Goal: Task Accomplishment & Management: Use online tool/utility

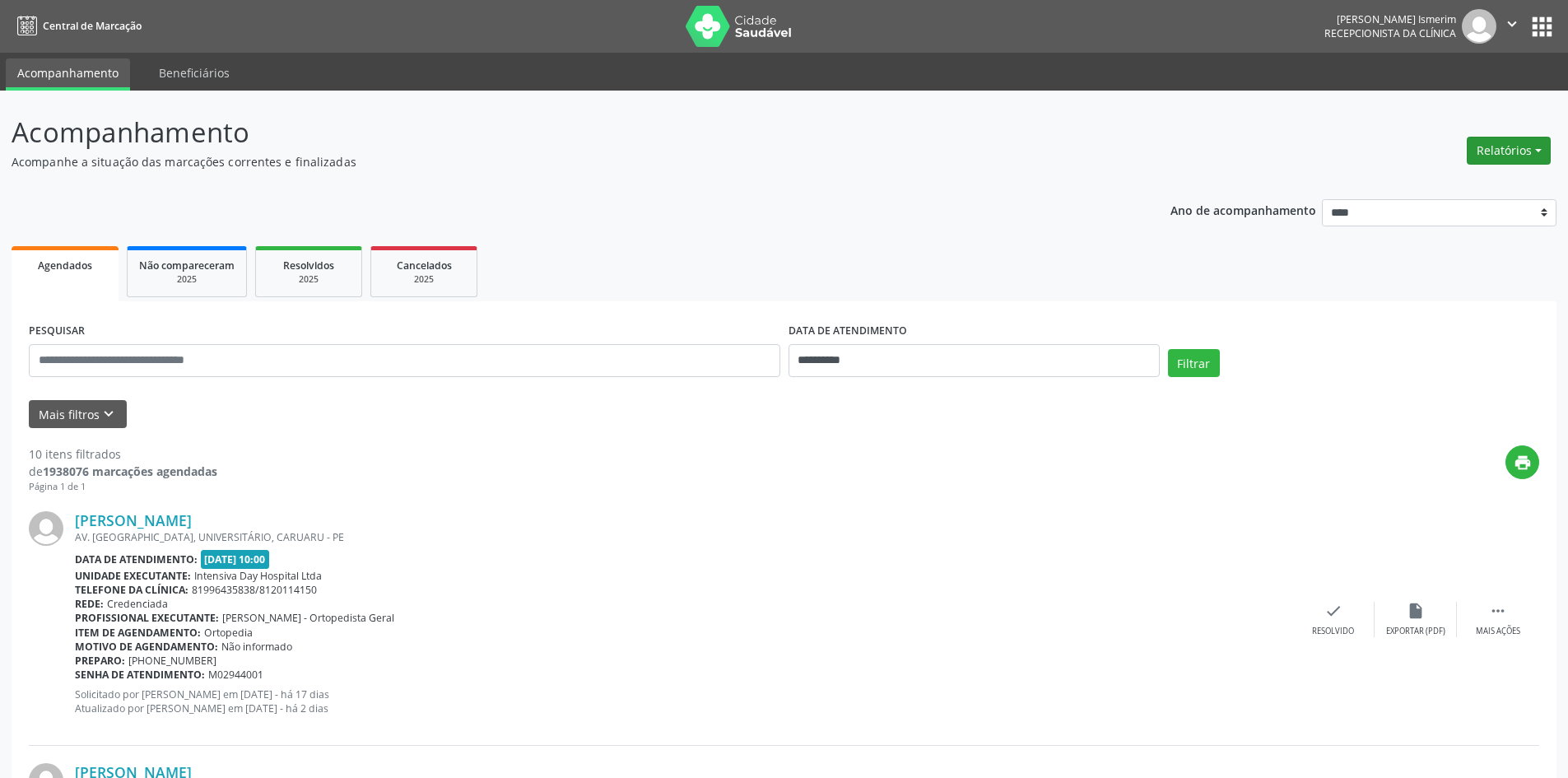
click at [1509, 156] on button "Relatórios" at bounding box center [1508, 150] width 84 height 28
click at [1422, 193] on link "Agendamentos" at bounding box center [1463, 186] width 177 height 23
select select "*"
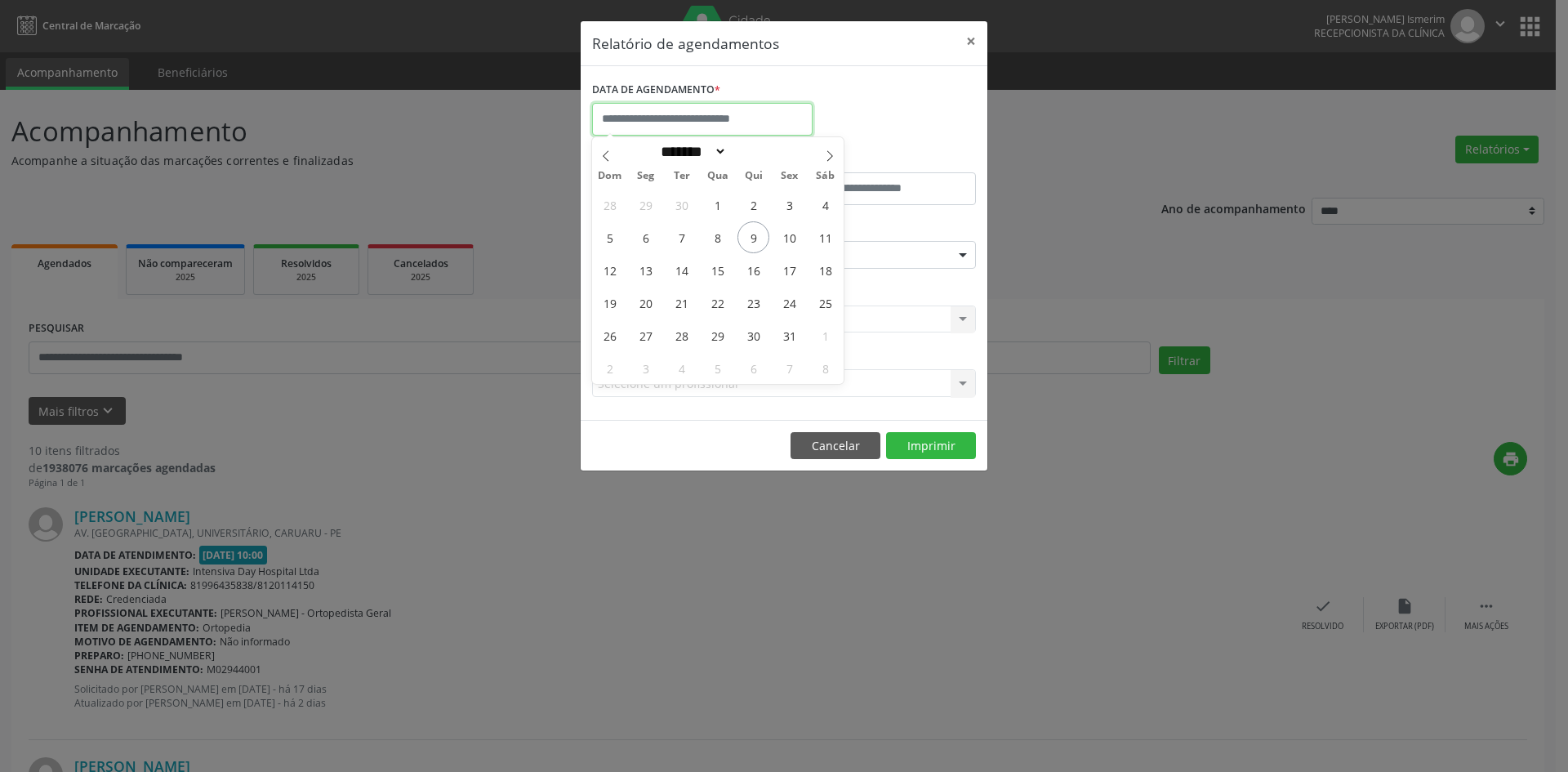
click at [713, 121] on input "text" at bounding box center [702, 119] width 221 height 33
click at [831, 235] on span "11" at bounding box center [825, 237] width 32 height 32
type input "**********"
click at [831, 230] on span "11" at bounding box center [825, 237] width 32 height 32
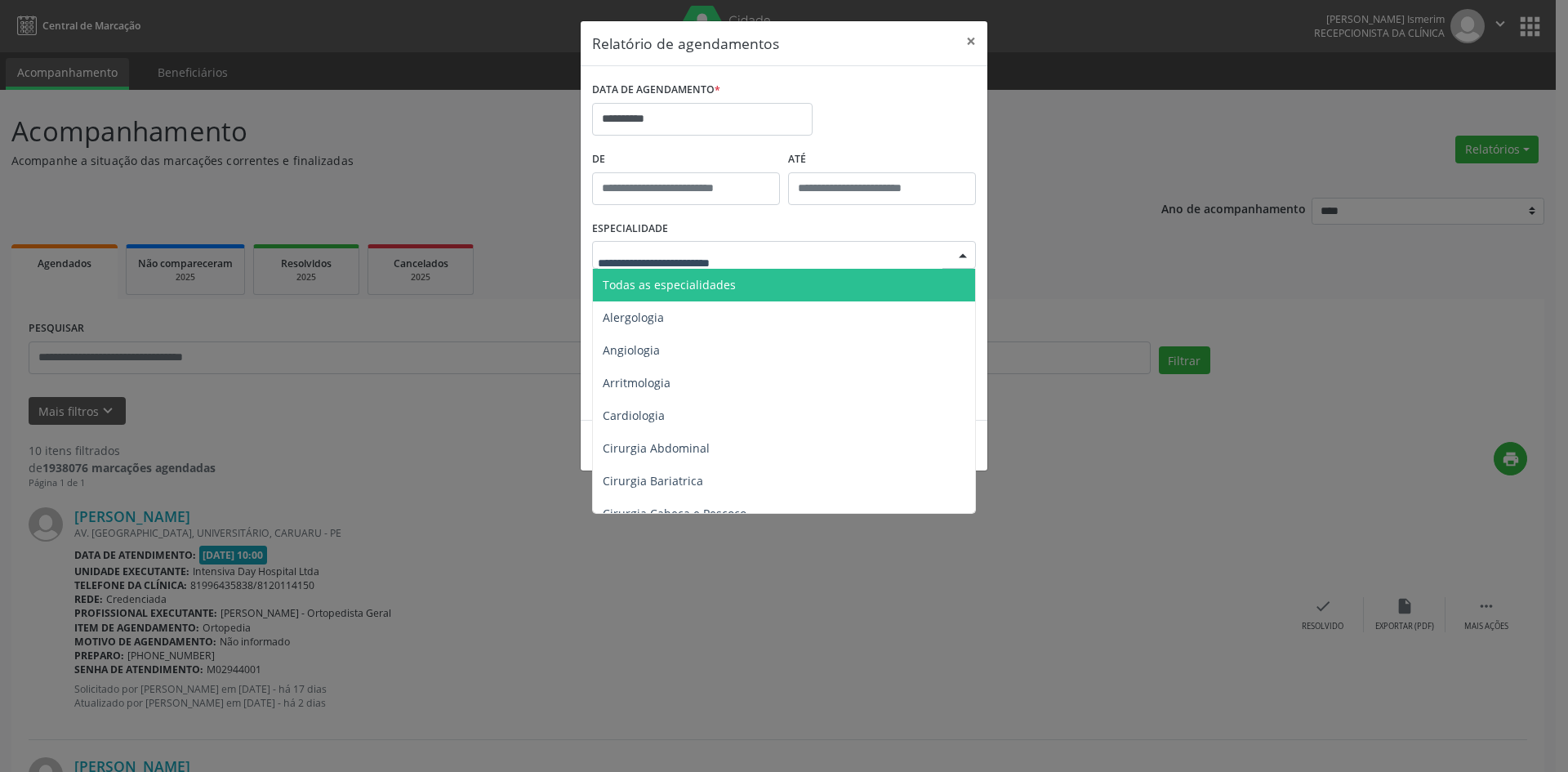
click at [713, 278] on span "Todas as especialidades" at bounding box center [669, 284] width 133 height 16
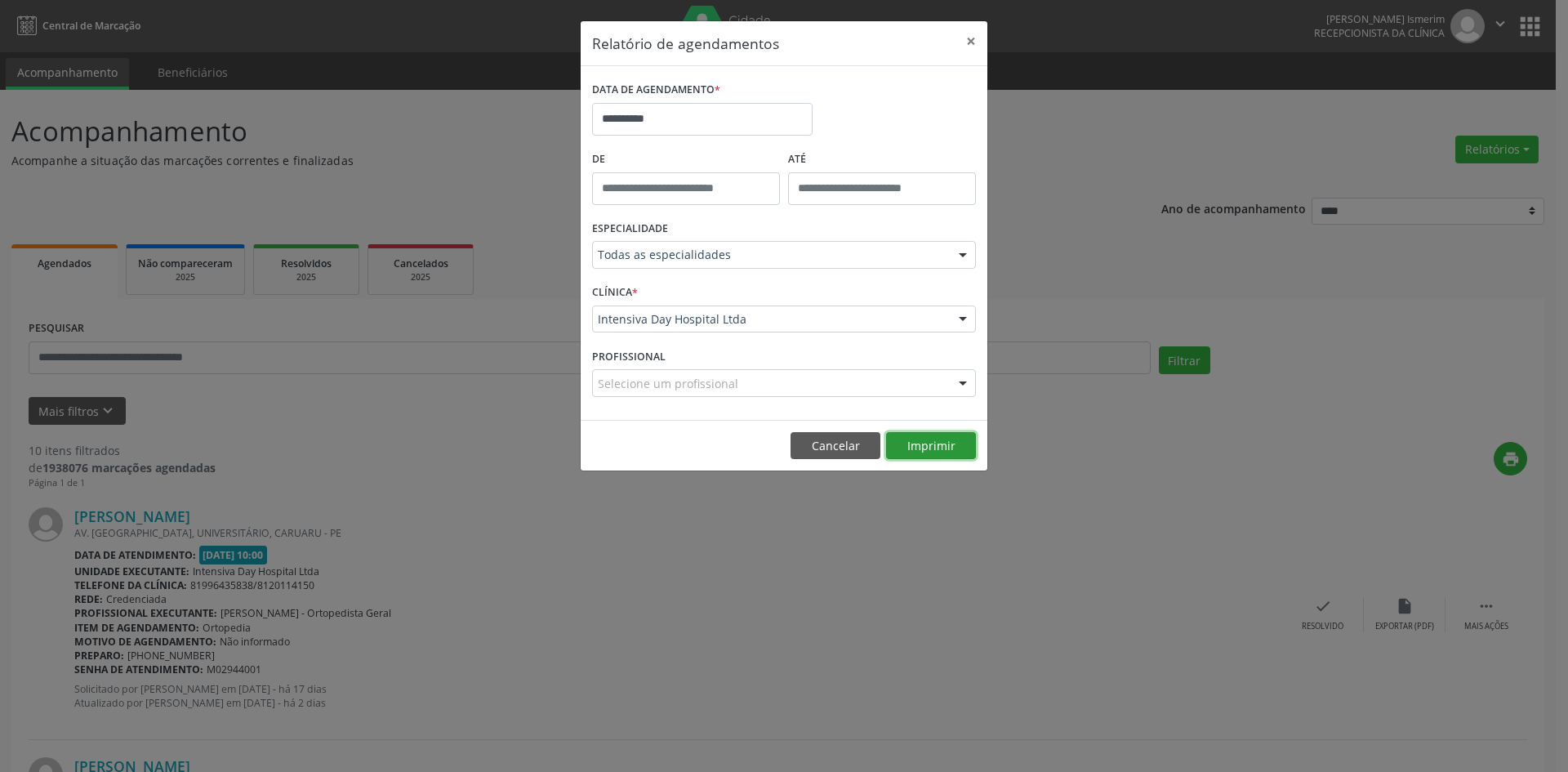
click at [913, 440] on button "Imprimir" at bounding box center [931, 446] width 90 height 27
click at [972, 40] on button "×" at bounding box center [971, 41] width 33 height 40
